Goal: Task Accomplishment & Management: Manage account settings

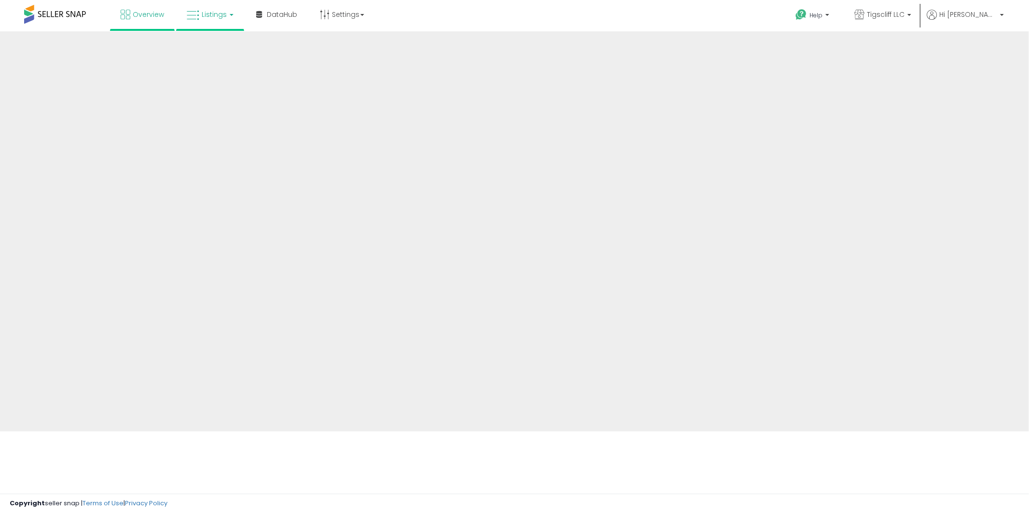
click at [219, 14] on span "Listings" at bounding box center [214, 15] width 25 height 10
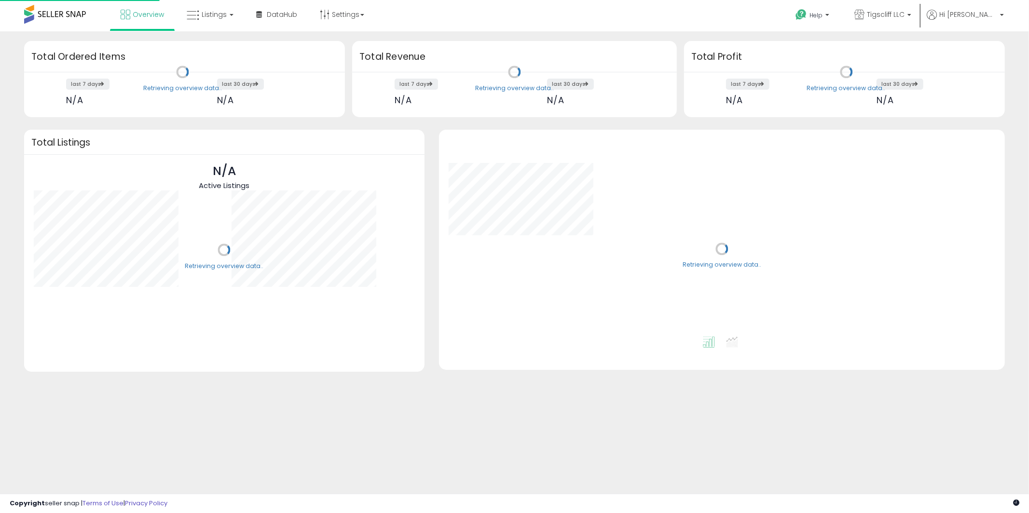
click at [221, 17] on span "Listings" at bounding box center [214, 15] width 25 height 10
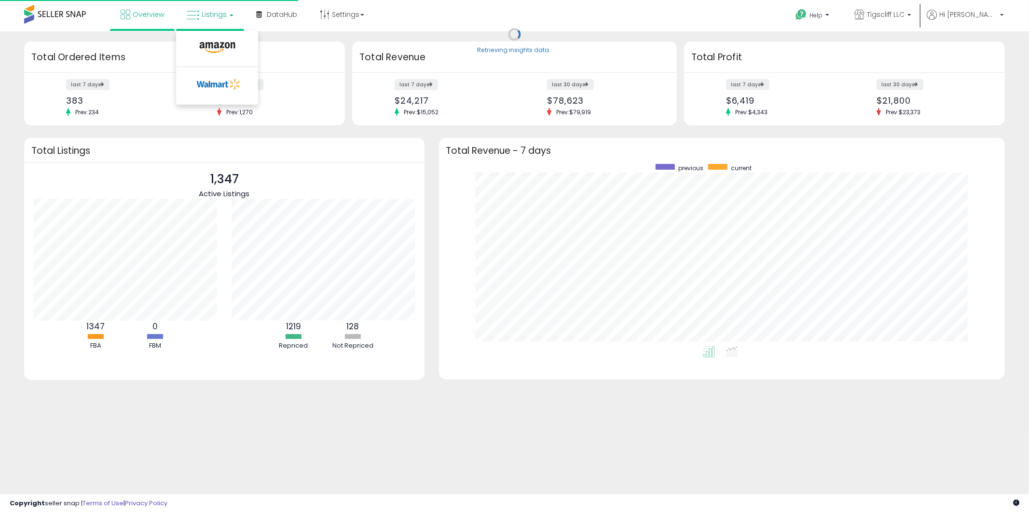
scroll to position [182, 547]
click at [218, 38] on li at bounding box center [217, 50] width 81 height 34
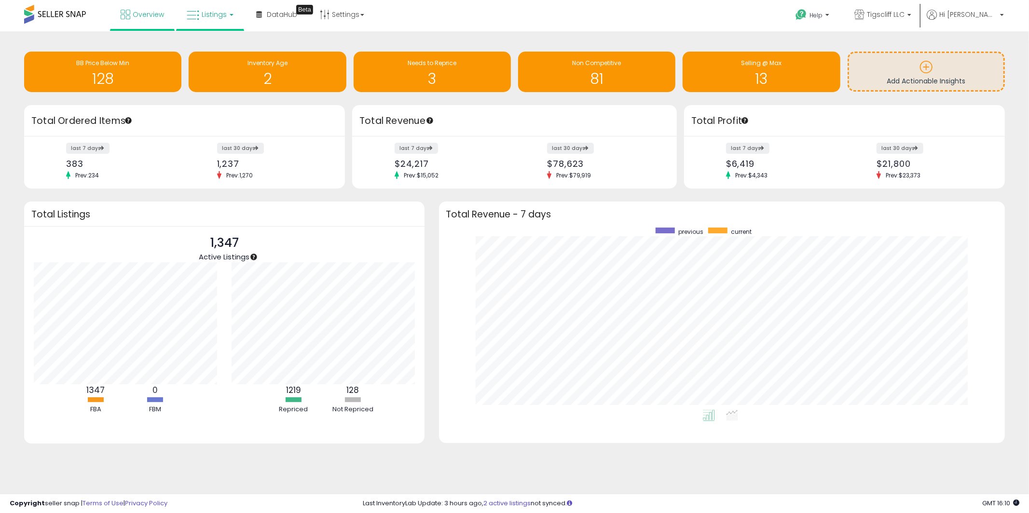
click at [216, 15] on span "Listings" at bounding box center [214, 15] width 25 height 10
click at [216, 44] on icon at bounding box center [217, 47] width 42 height 13
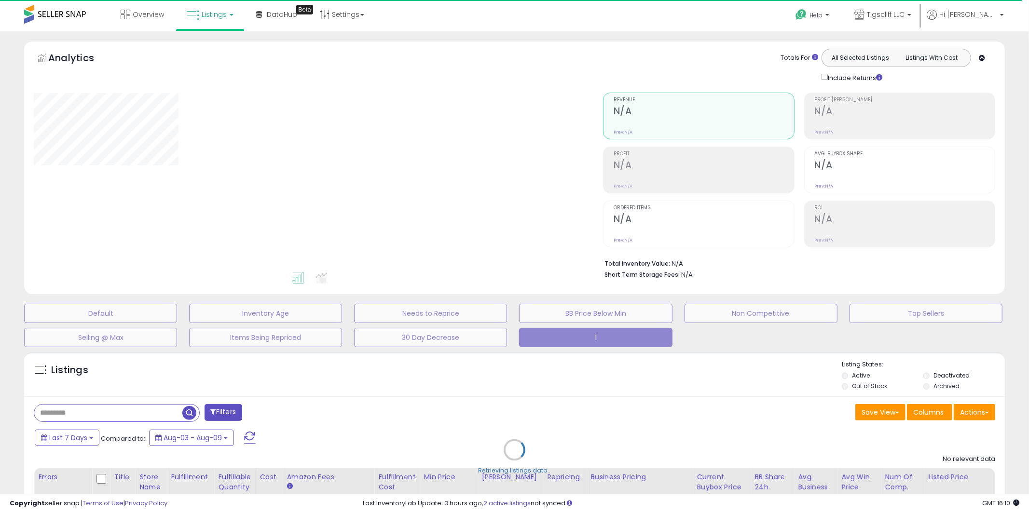
select select "**"
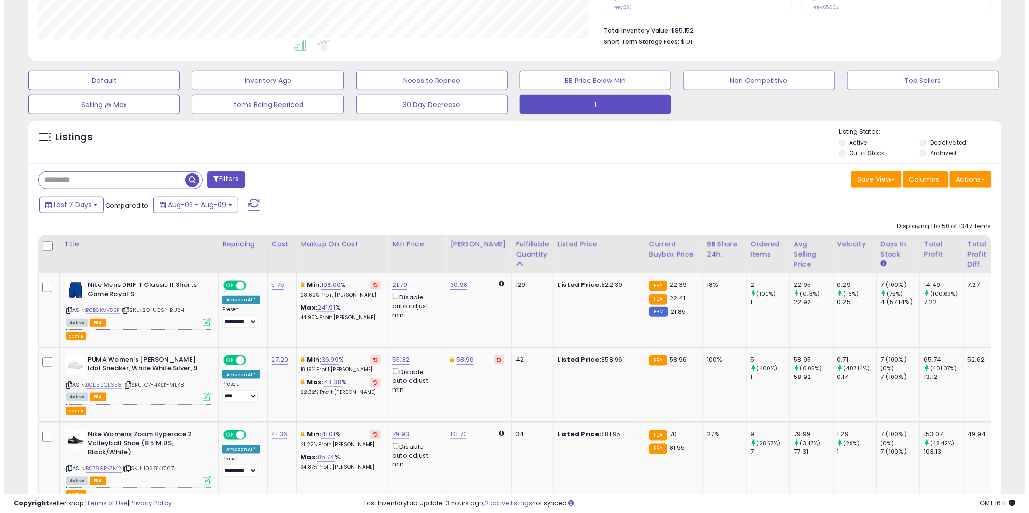
scroll to position [276, 0]
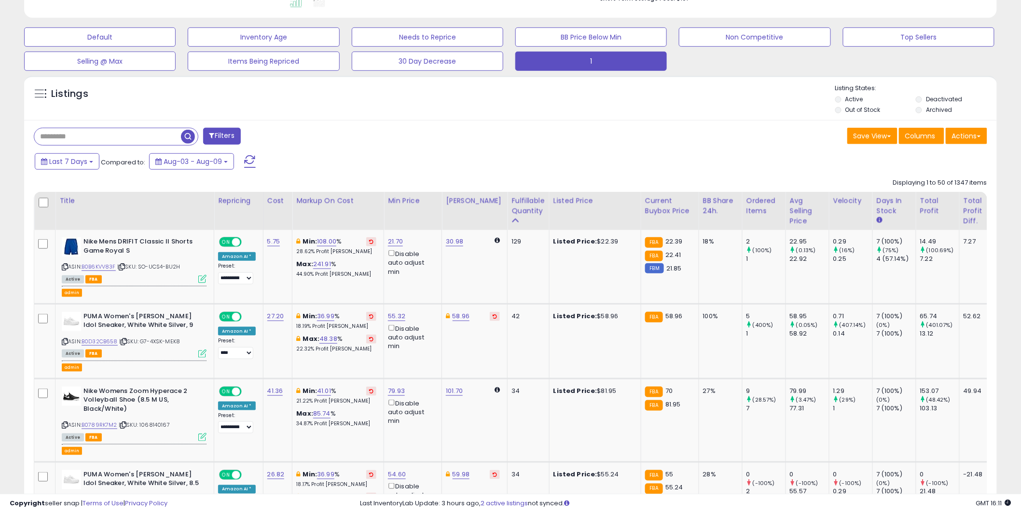
click at [234, 139] on button "Filters" at bounding box center [222, 136] width 38 height 17
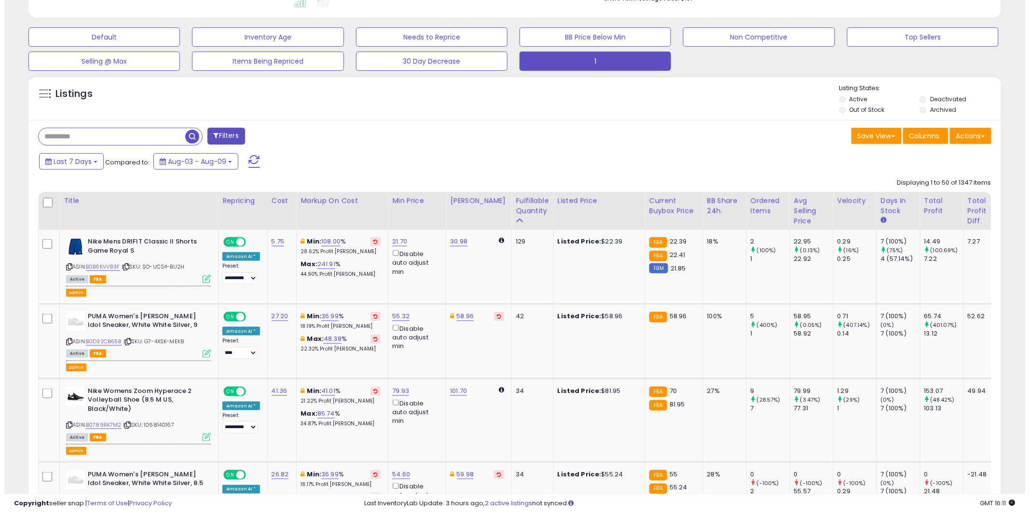
scroll to position [198, 570]
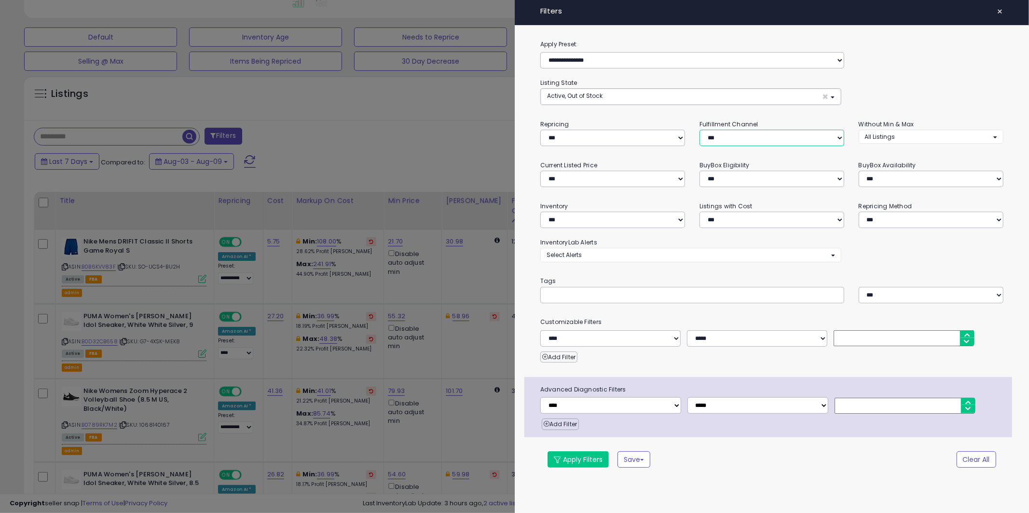
click at [742, 140] on select "*** *** *** ***" at bounding box center [771, 138] width 145 height 16
select select "***"
click at [581, 462] on button "Apply Filters" at bounding box center [577, 459] width 61 height 16
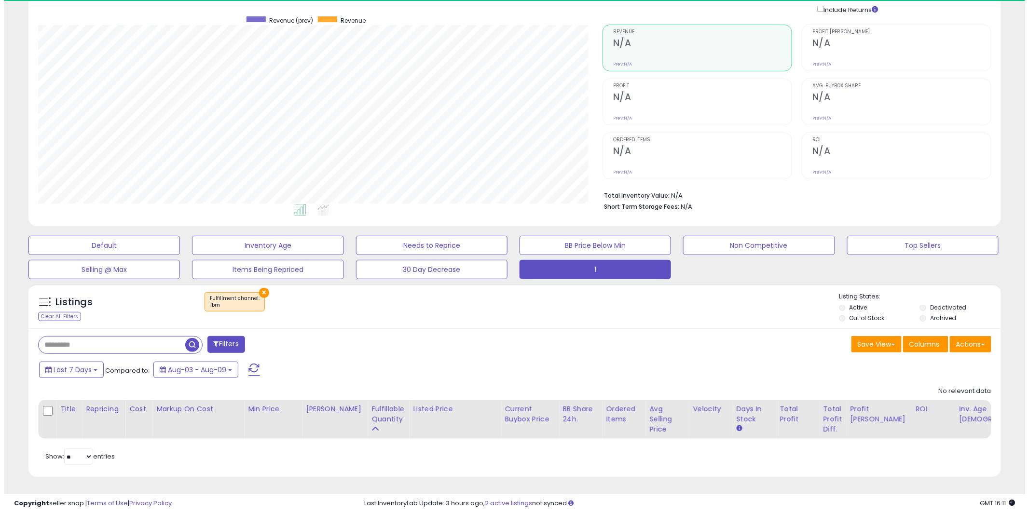
scroll to position [198, 564]
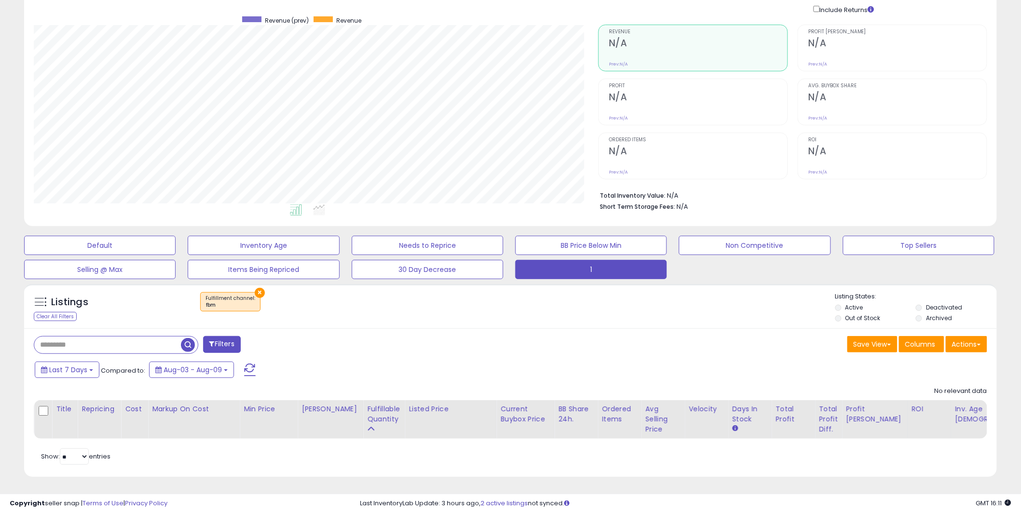
click at [258, 288] on button "×" at bounding box center [260, 293] width 10 height 10
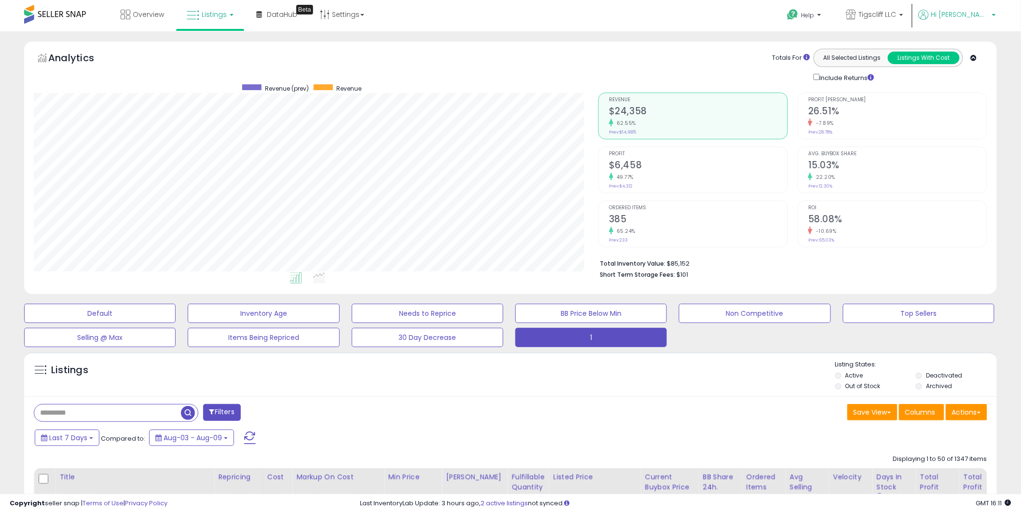
click at [979, 27] on link "Hi Matthew" at bounding box center [956, 21] width 77 height 22
click at [943, 103] on link "Stop impersonating" at bounding box center [955, 101] width 63 height 9
